Goal: Transaction & Acquisition: Purchase product/service

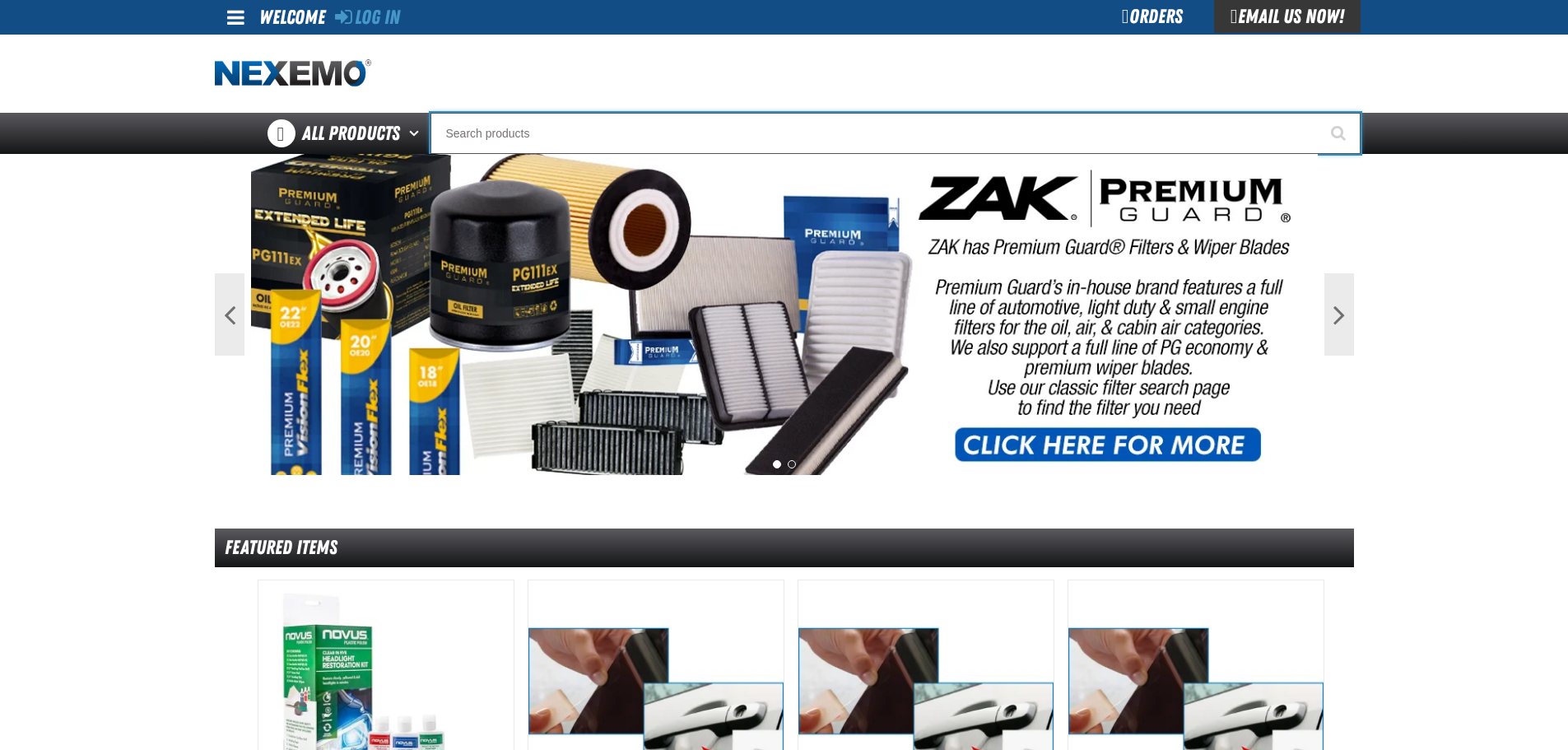
click at [814, 139] on input "Search" at bounding box center [895, 132] width 929 height 41
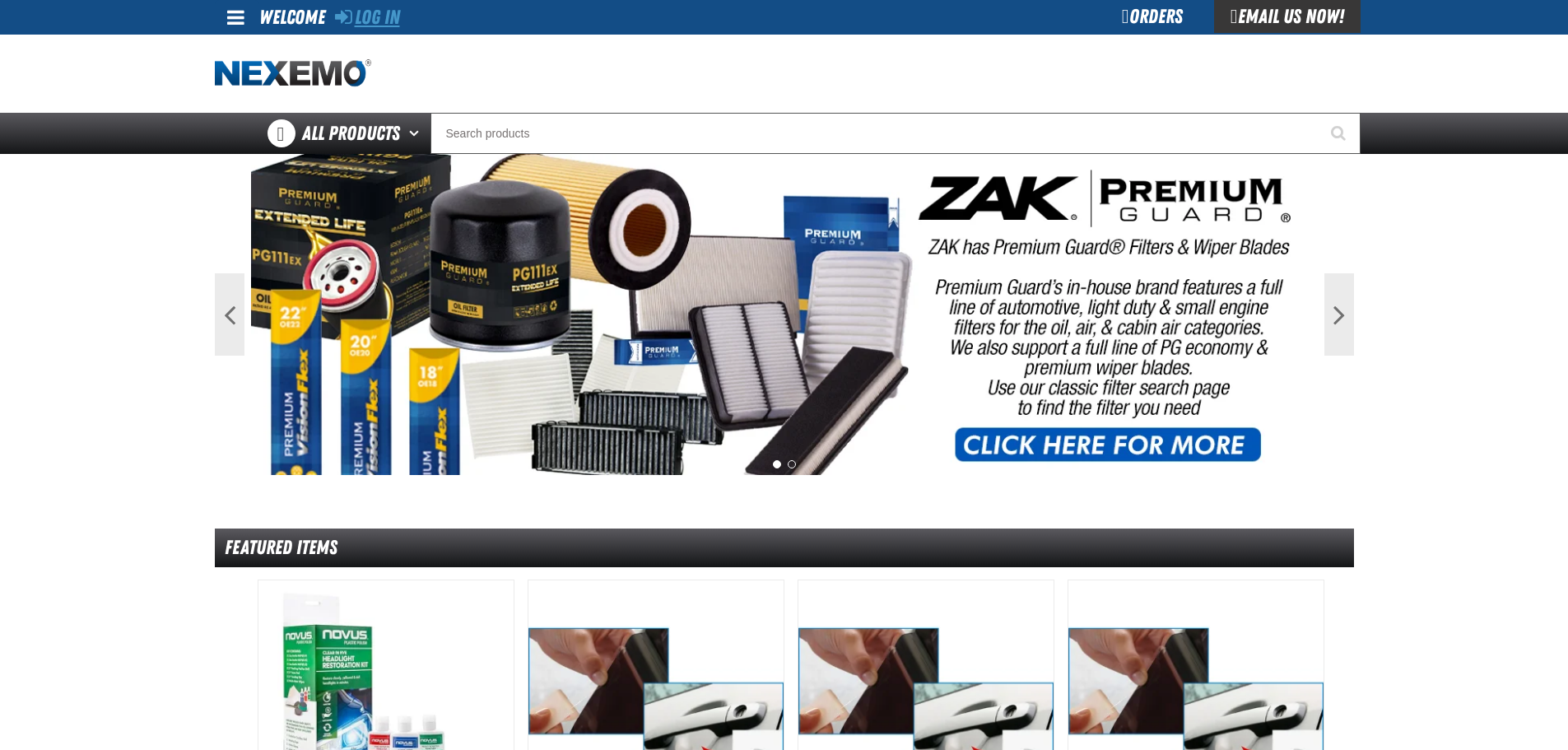
click at [375, 19] on link "Log In" at bounding box center [367, 17] width 65 height 23
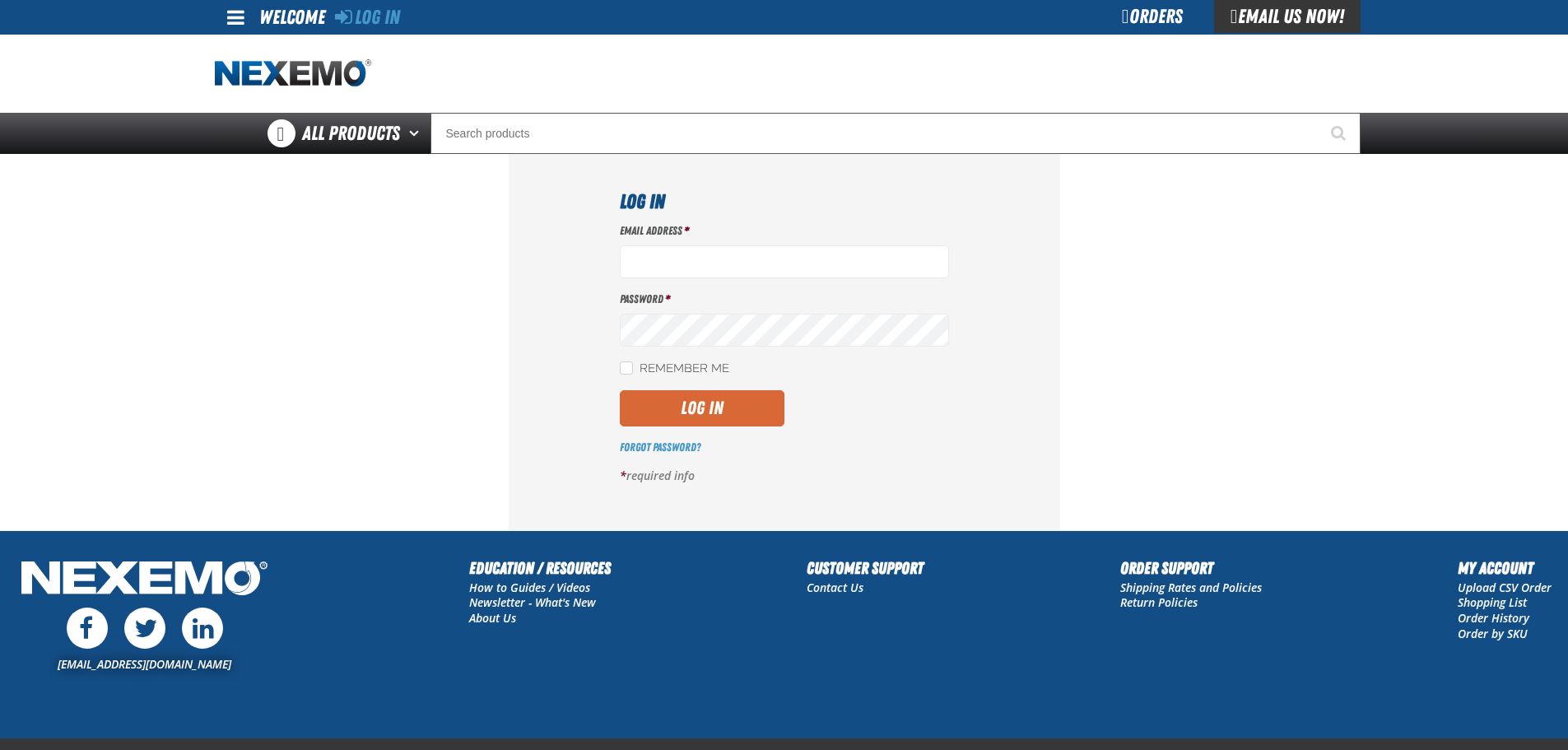
type input "jmcclelland@zakproducts.com"
click at [735, 406] on button "Log In" at bounding box center [701, 409] width 165 height 37
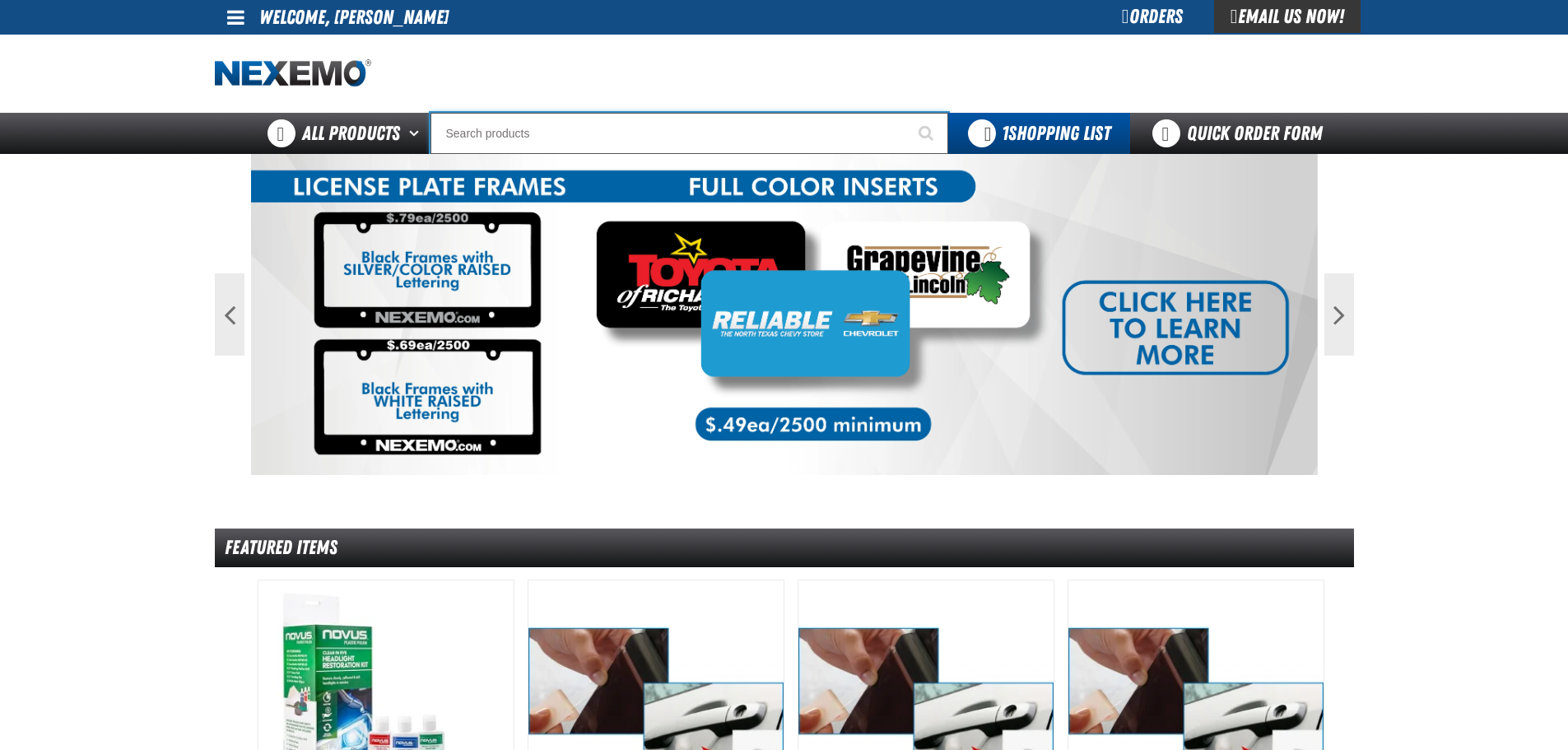
click at [537, 132] on input "Search" at bounding box center [689, 132] width 517 height 41
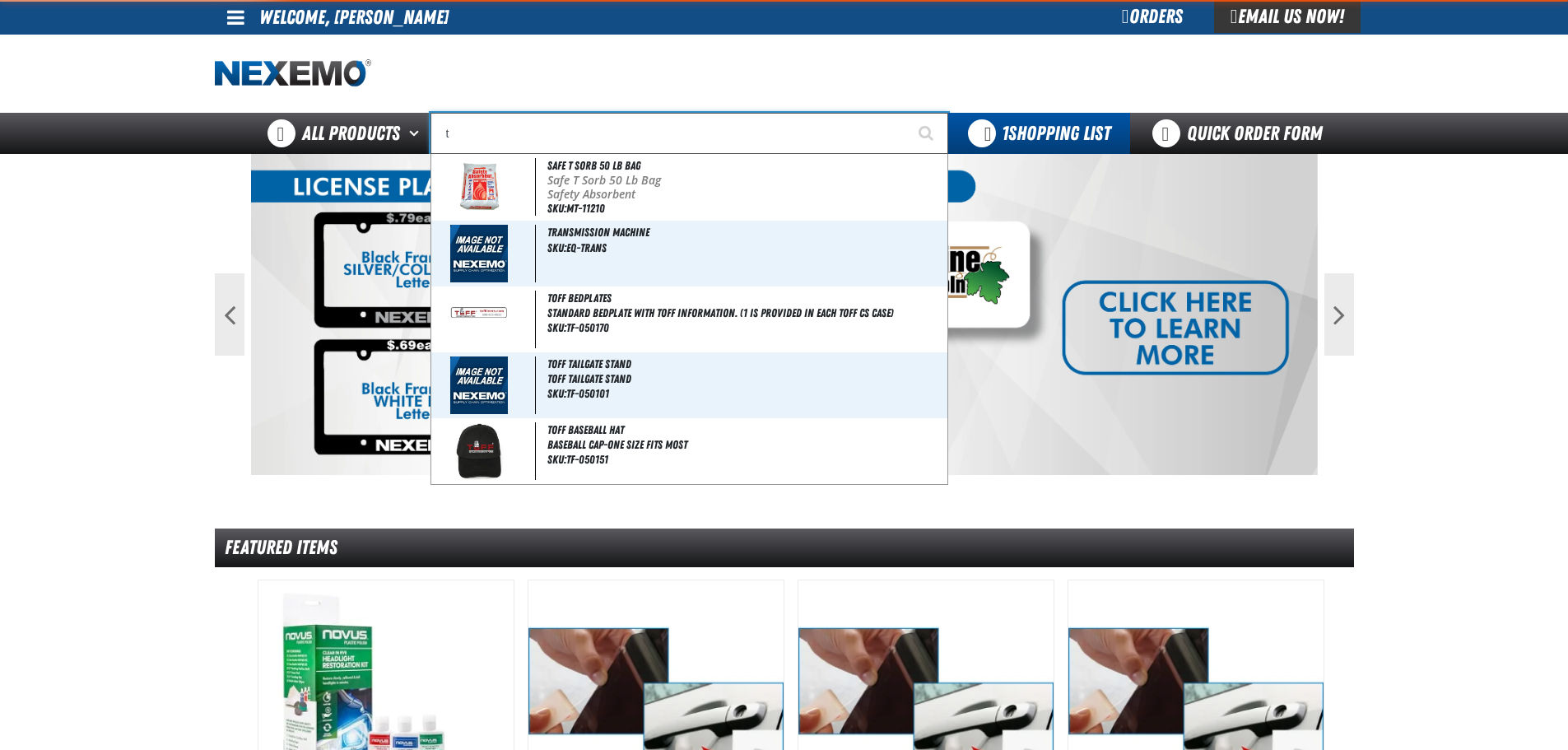
type input "ti"
type input "tiRE SALE"
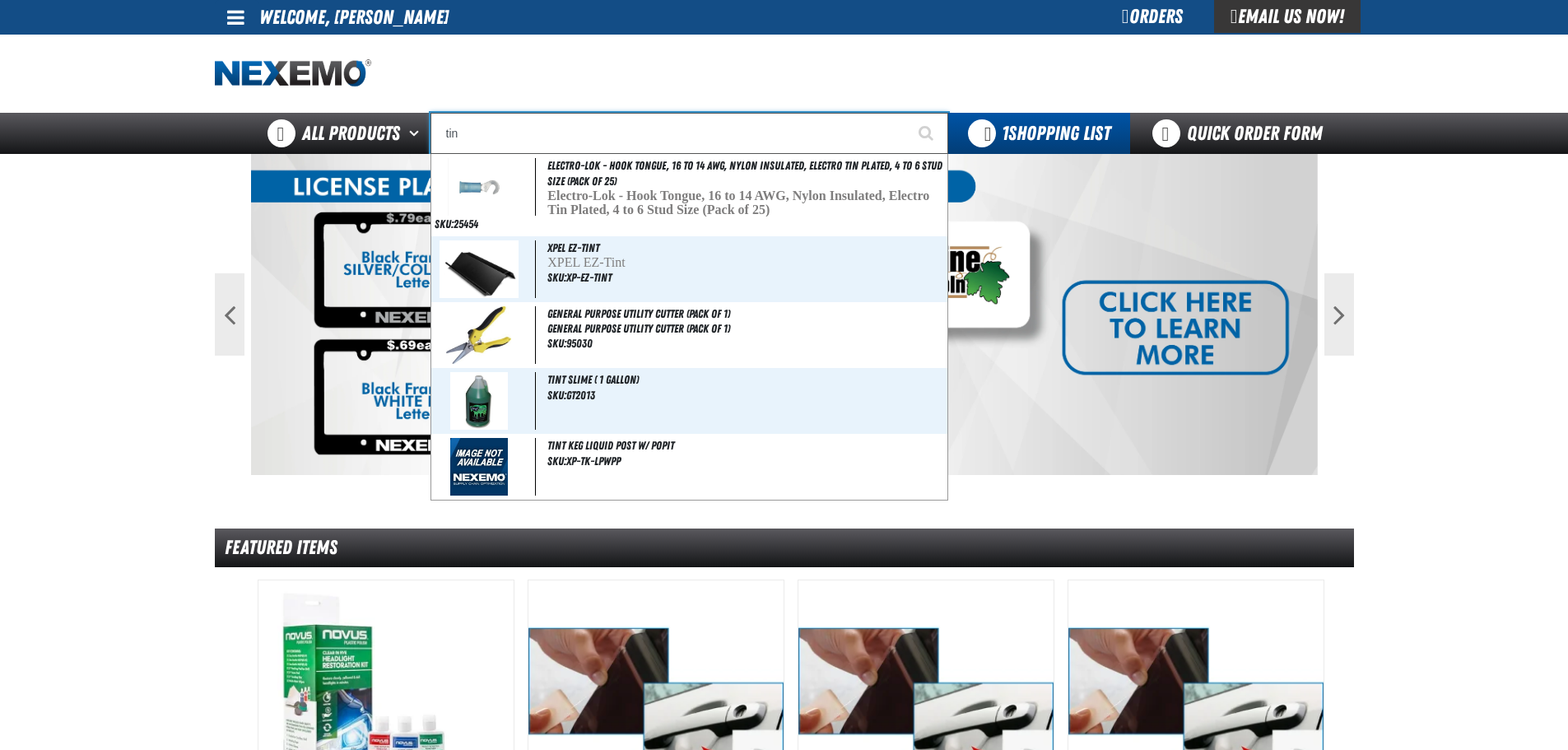
type input "tint"
type input "tint Slime ( 1 gallon)"
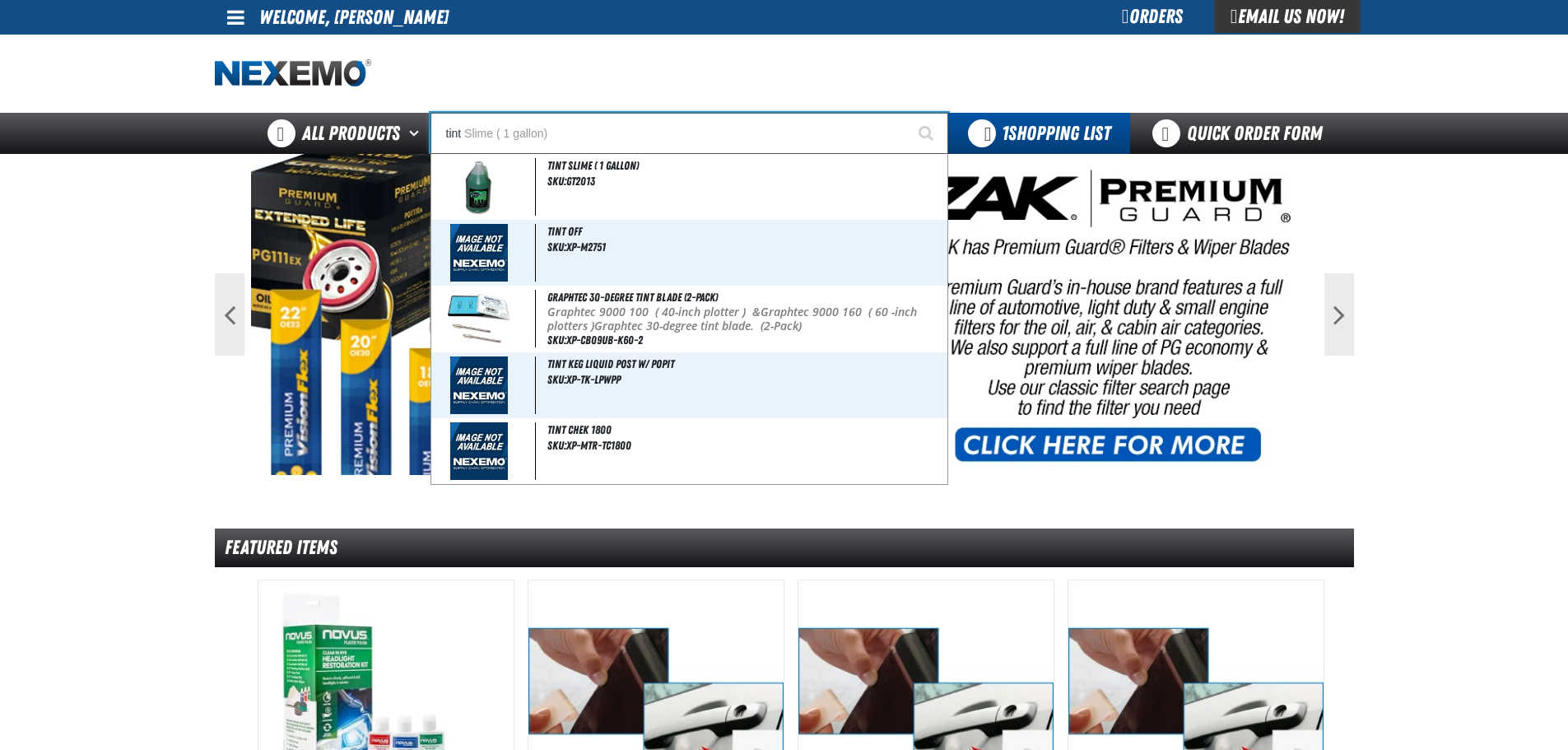
type input "tint"
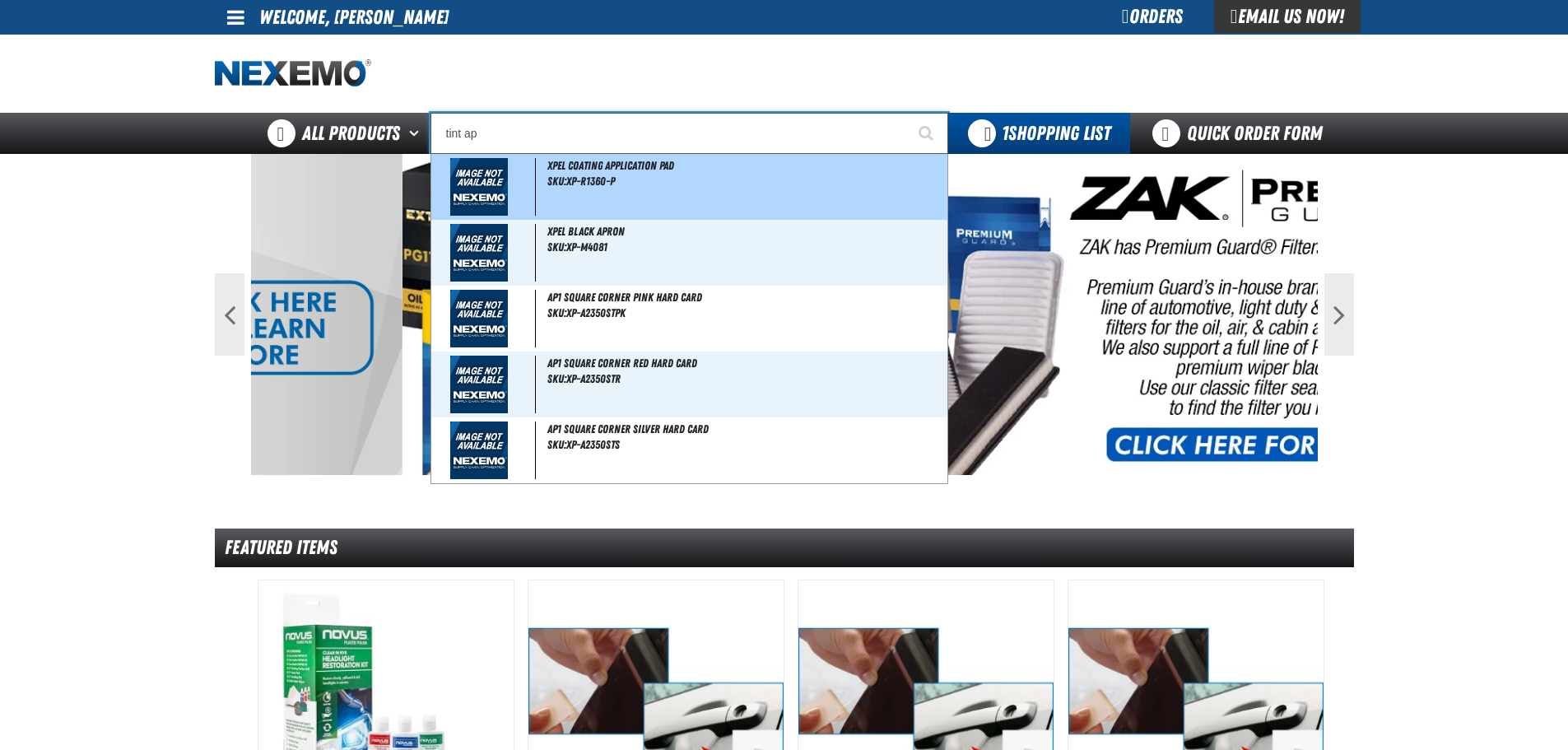
click at [617, 174] on div "XPEL Coating Application Pad SKU:XP-R1360-P" at bounding box center [689, 187] width 516 height 66
type input "XPEL Coating Application Pad"
